Goal: Information Seeking & Learning: Learn about a topic

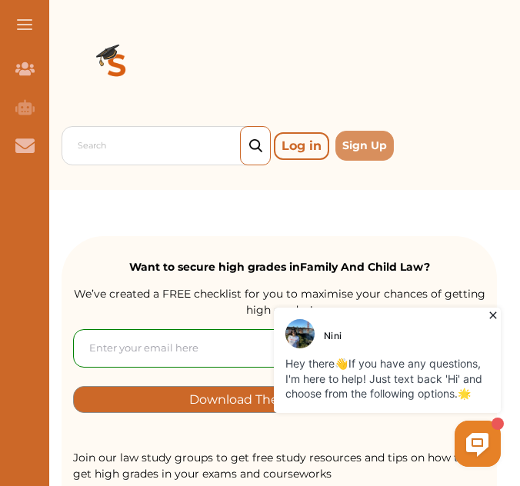
click at [490, 323] on icon at bounding box center [493, 315] width 15 height 15
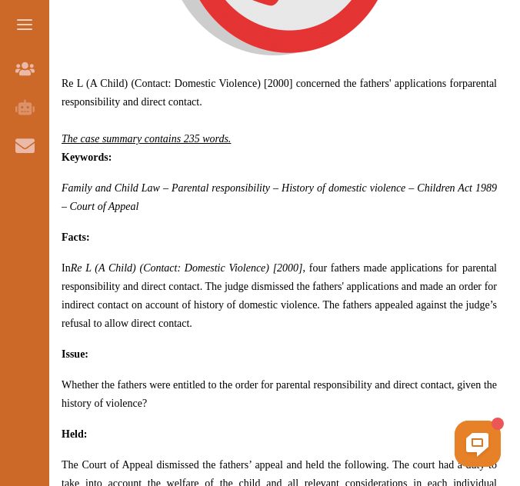
scroll to position [871, 0]
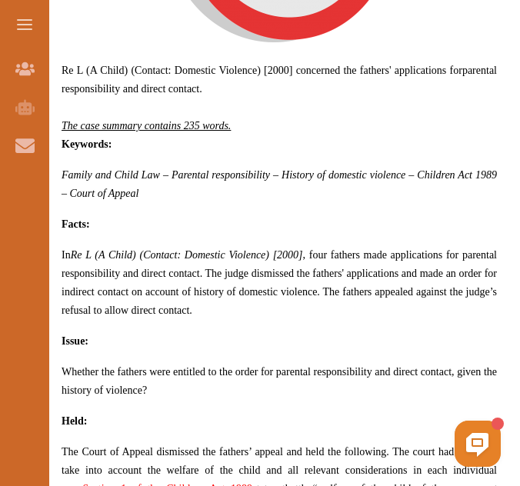
drag, startPoint x: 516, startPoint y: 155, endPoint x: 516, endPoint y: 165, distance: 10.0
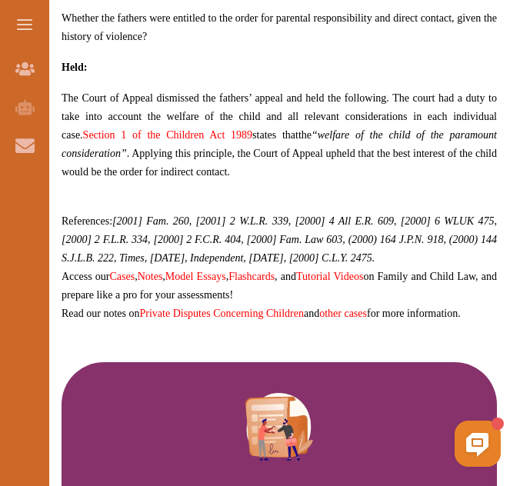
scroll to position [1205, 0]
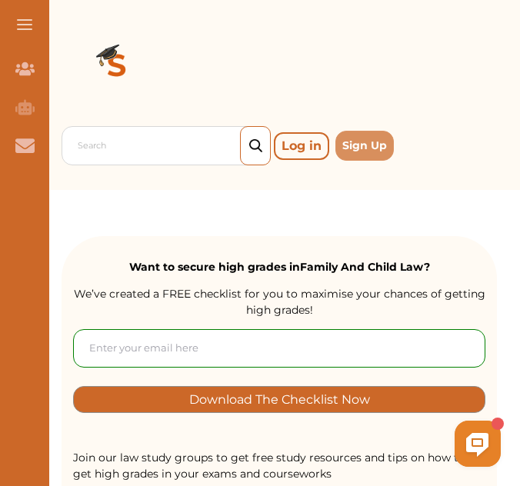
drag, startPoint x: 520, startPoint y: 45, endPoint x: 523, endPoint y: 55, distance: 10.5
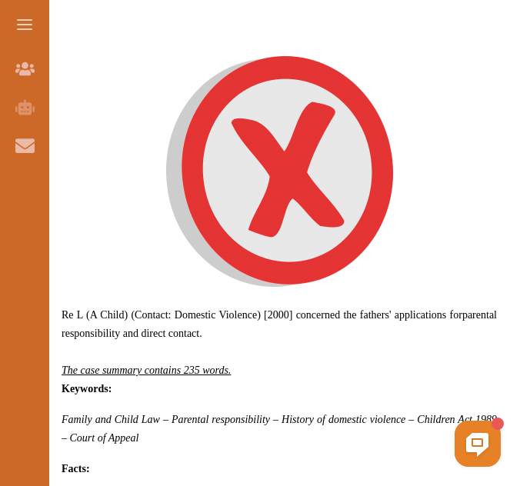
scroll to position [612, 0]
